Goal: Task Accomplishment & Management: Manage account settings

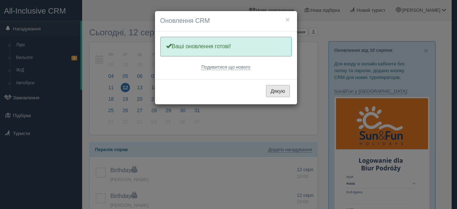
click at [279, 90] on button "Дякую" at bounding box center [278, 91] width 24 height 12
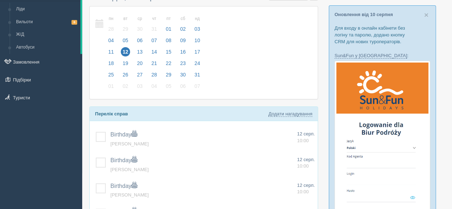
scroll to position [107, 0]
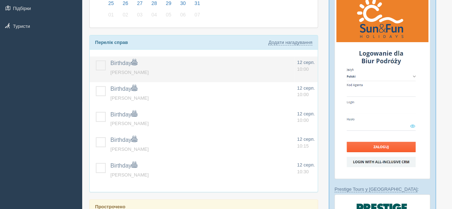
click at [96, 60] on label at bounding box center [96, 60] width 0 height 0
click at [0, 0] on input "checkbox" at bounding box center [0, 0] width 0 height 0
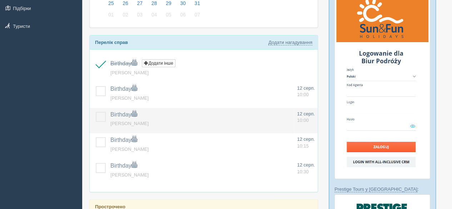
drag, startPoint x: 104, startPoint y: 93, endPoint x: 101, endPoint y: 118, distance: 25.1
click at [96, 86] on label at bounding box center [96, 86] width 0 height 0
click at [0, 0] on input "checkbox" at bounding box center [0, 0] width 0 height 0
click at [96, 112] on label at bounding box center [96, 112] width 0 height 0
click at [0, 0] on input "checkbox" at bounding box center [0, 0] width 0 height 0
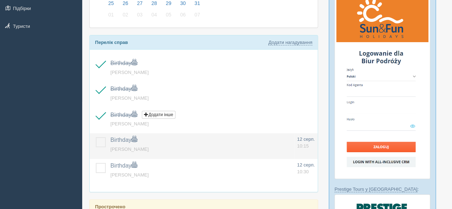
click at [96, 137] on label at bounding box center [96, 137] width 0 height 0
click at [0, 0] on input "checkbox" at bounding box center [0, 0] width 0 height 0
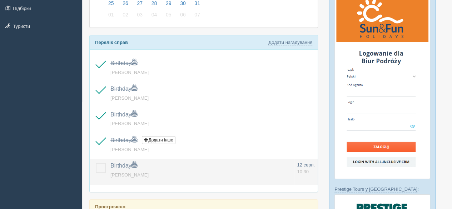
click at [96, 163] on label at bounding box center [96, 163] width 0 height 0
click at [0, 0] on input "checkbox" at bounding box center [0, 0] width 0 height 0
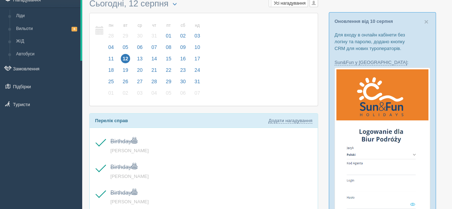
scroll to position [0, 0]
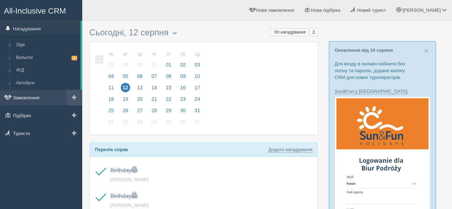
click at [39, 99] on link "Замовлення" at bounding box center [41, 98] width 82 height 16
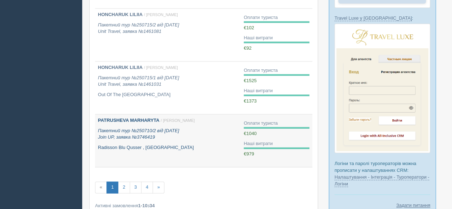
scroll to position [464, 0]
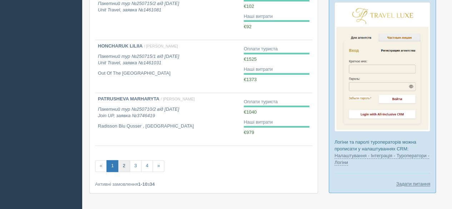
click at [126, 166] on link "2" at bounding box center [124, 166] width 12 height 12
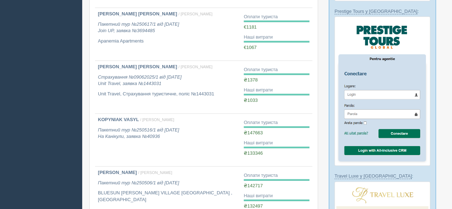
scroll to position [286, 0]
